Goal: Transaction & Acquisition: Purchase product/service

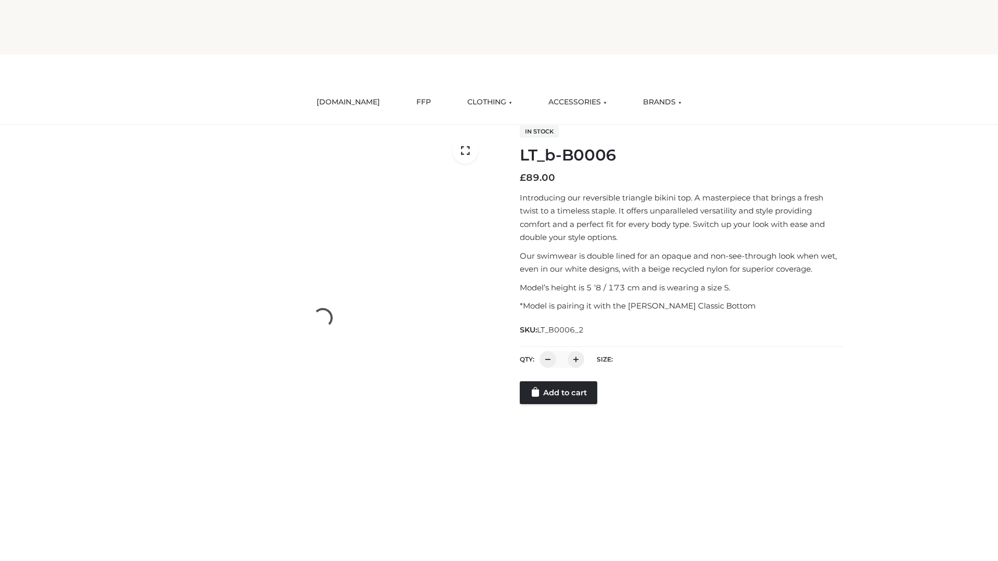
click at [559, 404] on link "Add to cart" at bounding box center [558, 393] width 77 height 23
